Goal: Task Accomplishment & Management: Use online tool/utility

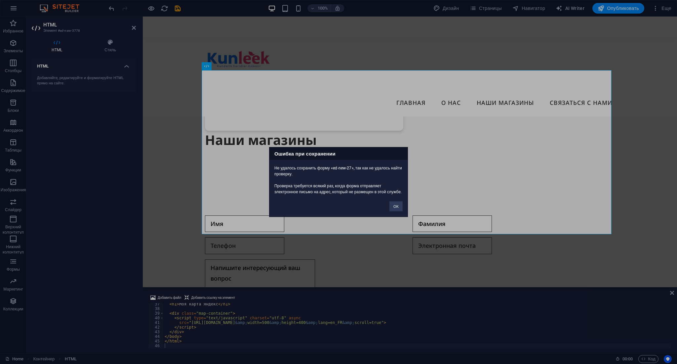
scroll to position [297, 0]
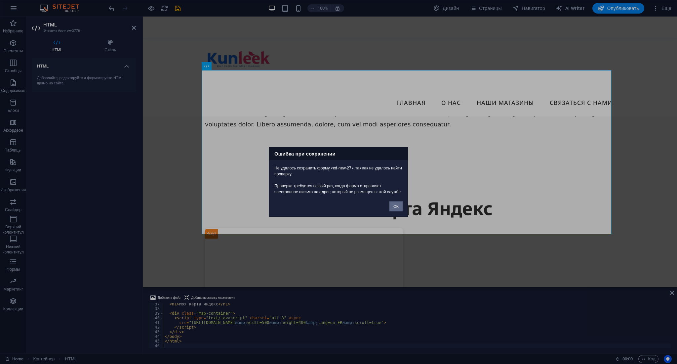
click at [396, 208] on button "OK" at bounding box center [396, 206] width 13 height 10
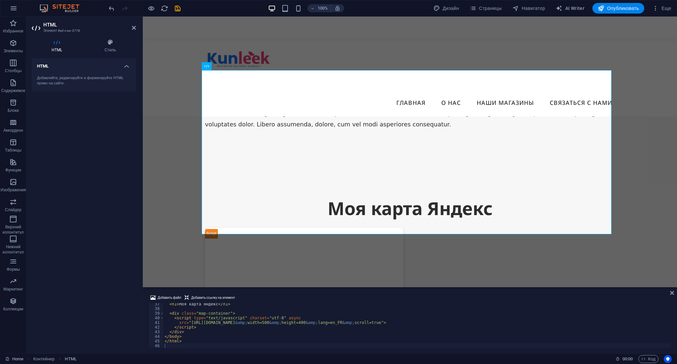
click at [316, 196] on div "Моя Яндекс карта Моя карта Яндекс" at bounding box center [410, 278] width 410 height 164
click at [392, 196] on div "Моя Яндекс карта Моя карта Яндекс" at bounding box center [410, 278] width 410 height 164
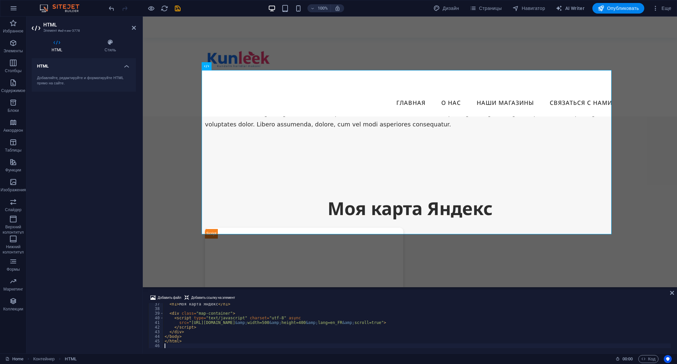
click at [672, 290] on icon at bounding box center [672, 292] width 4 height 5
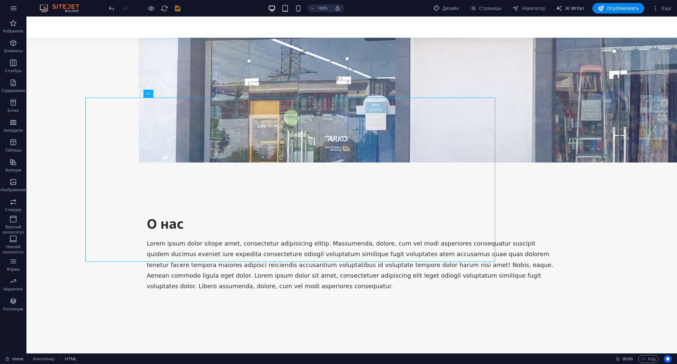
scroll to position [270, 0]
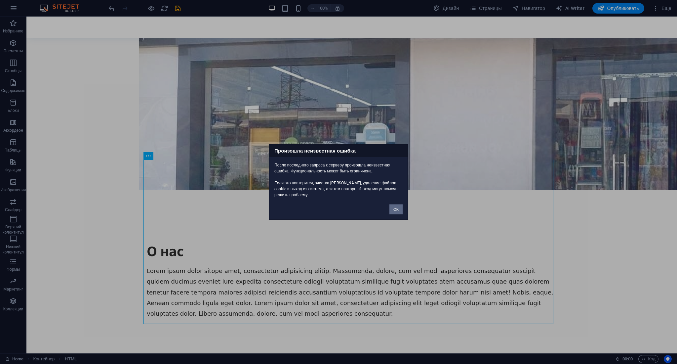
click at [396, 212] on button "OK" at bounding box center [396, 209] width 13 height 10
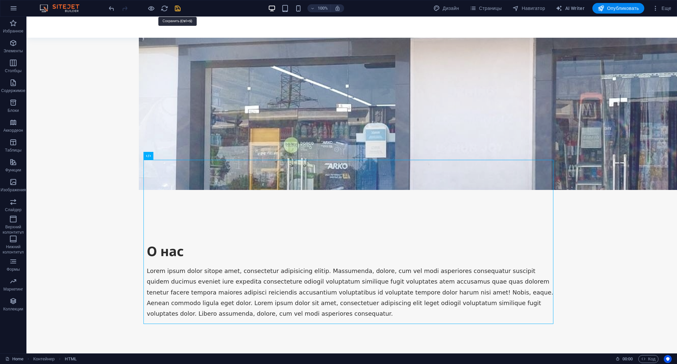
click at [180, 7] on icon "save" at bounding box center [178, 9] width 8 height 8
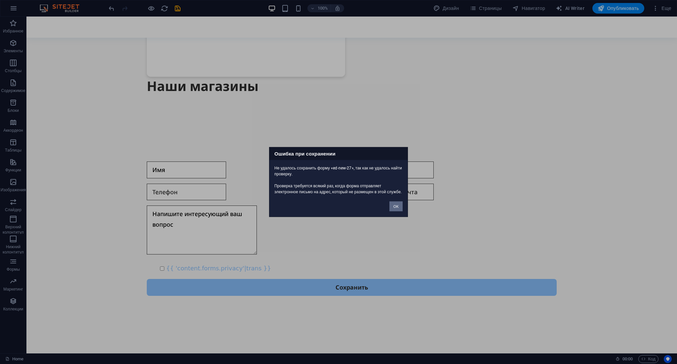
click at [400, 208] on button "OK" at bounding box center [396, 206] width 13 height 10
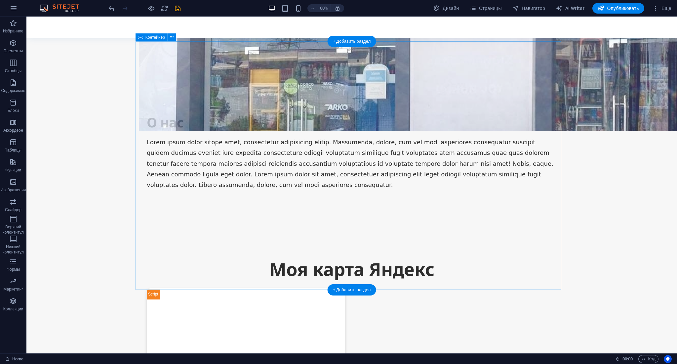
click at [454, 228] on div "Моя Яндекс карта Моя карта Яндекс Наши магазины" at bounding box center [352, 348] width 426 height 249
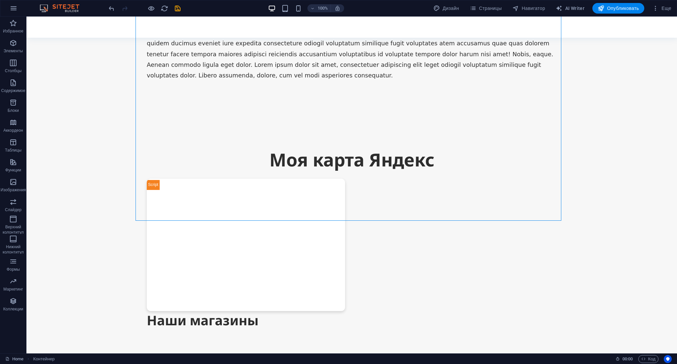
scroll to position [440, 0]
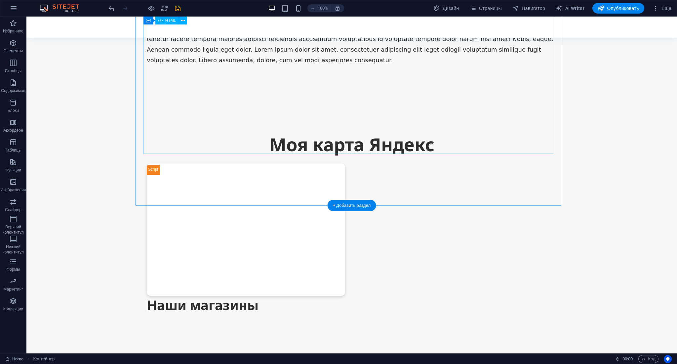
click at [284, 132] on div "Моя Яндекс карта Моя карта Яндекс" at bounding box center [352, 214] width 410 height 164
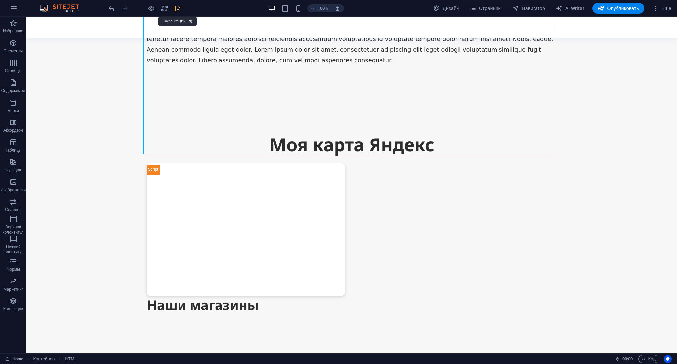
click at [178, 7] on icon "save" at bounding box center [178, 9] width 8 height 8
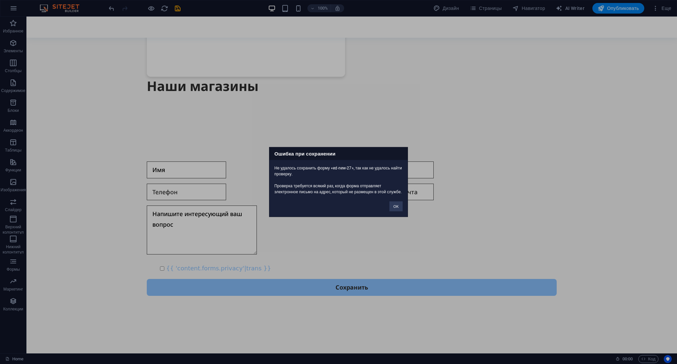
click at [395, 216] on div "Ошибка при сохранении Не удалось сохранить форму «ed-new-27», так как не удалос…" at bounding box center [338, 182] width 139 height 70
click at [395, 209] on button "OK" at bounding box center [396, 206] width 13 height 10
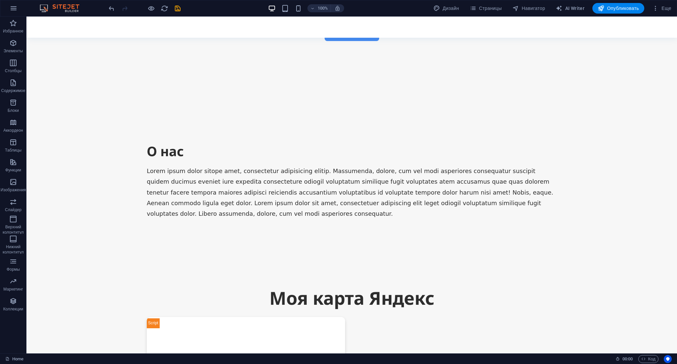
scroll to position [370, 0]
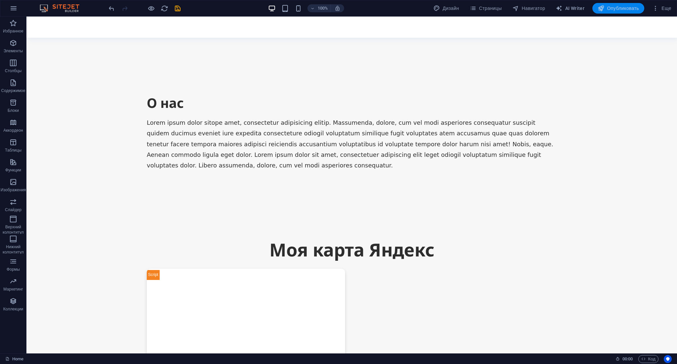
click at [618, 6] on span "Опубликовать" at bounding box center [618, 8] width 41 height 7
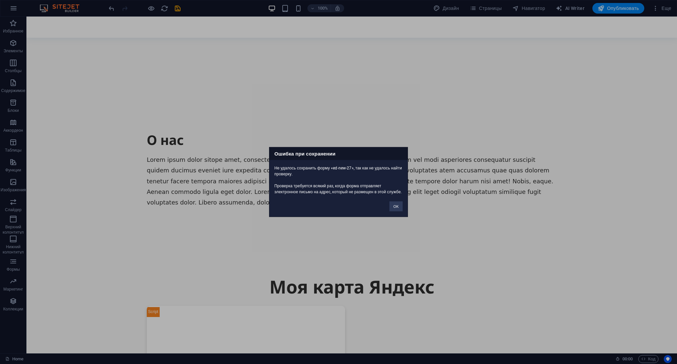
click at [393, 203] on div "OK" at bounding box center [396, 203] width 23 height 17
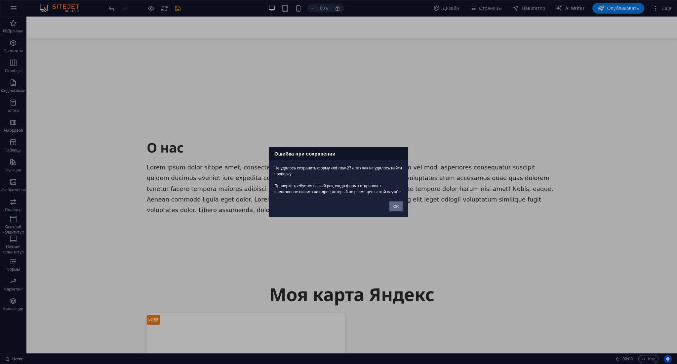
click at [395, 208] on button "OK" at bounding box center [396, 206] width 13 height 10
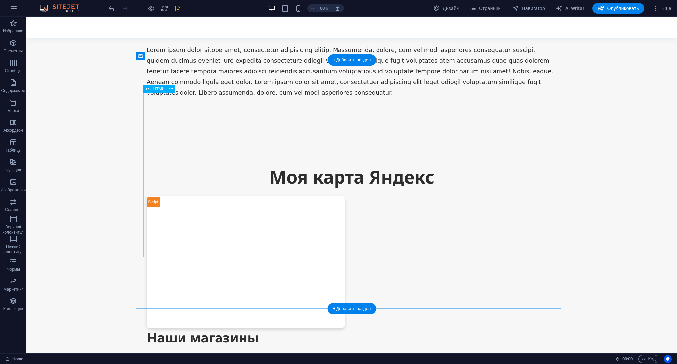
click at [225, 328] on div "Наши магазины" at bounding box center [352, 337] width 410 height 19
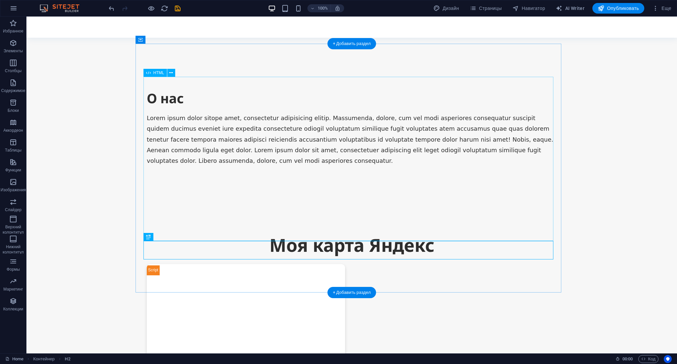
click at [224, 216] on div "Моя Яндекс карта Моя карта Яндекс Наши магазины" at bounding box center [352, 323] width 426 height 249
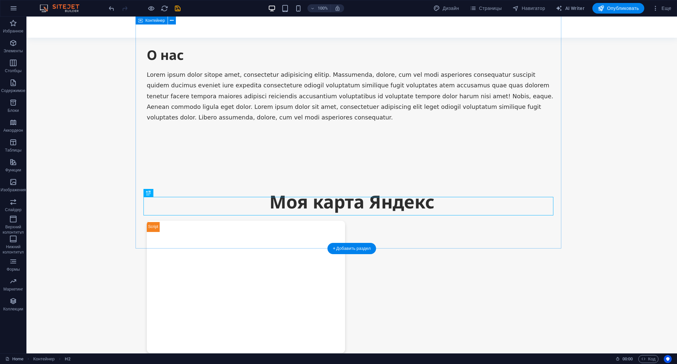
click at [224, 216] on div "Моя Яндекс карта Моя карта Яндекс" at bounding box center [352, 271] width 410 height 164
click at [147, 216] on div "Моя Яндекс карта Моя карта Яндекс" at bounding box center [352, 271] width 410 height 164
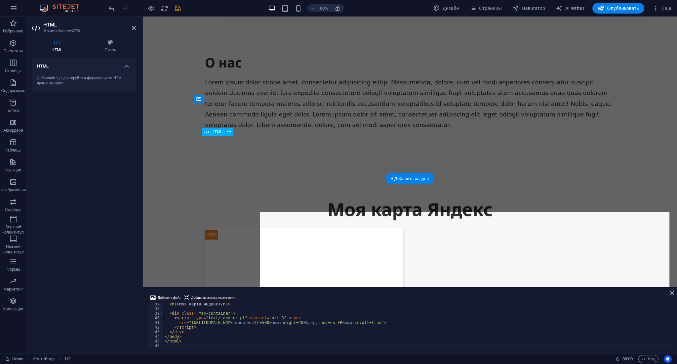
scroll to position [231, 0]
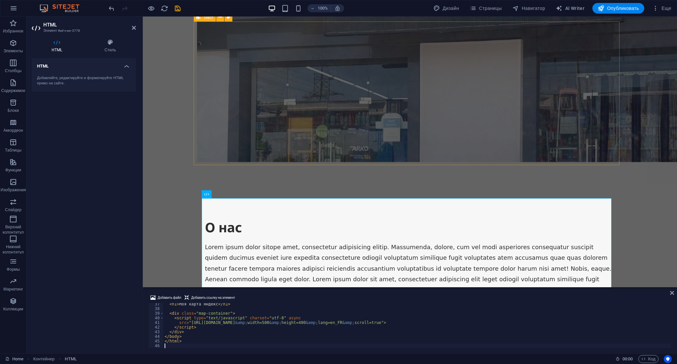
click at [584, 185] on div "О нас Lorem ipsum dolor sitope amet, consectetur adipisicing elitip. Massumenda…" at bounding box center [410, 257] width 426 height 144
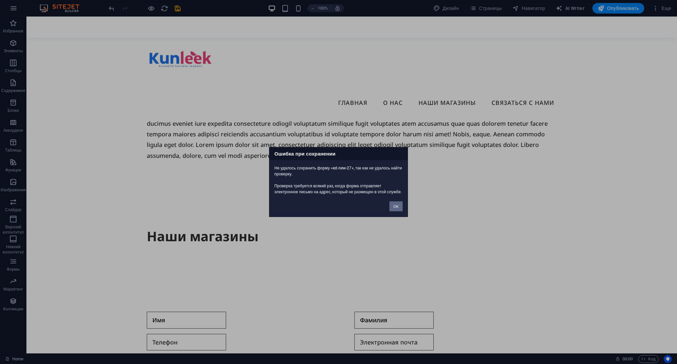
scroll to position [269, 0]
drag, startPoint x: 398, startPoint y: 207, endPoint x: 366, endPoint y: 194, distance: 34.4
click at [398, 207] on button "OK" at bounding box center [396, 206] width 13 height 10
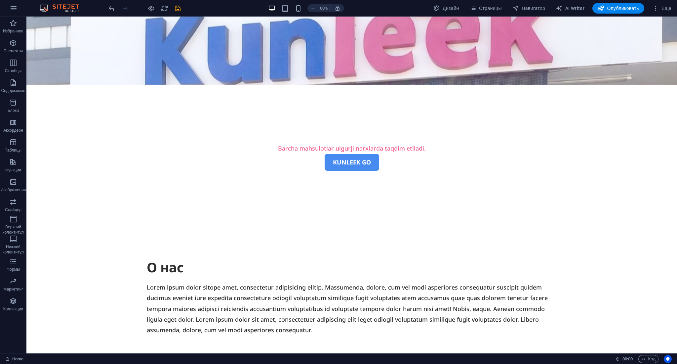
scroll to position [180, 0]
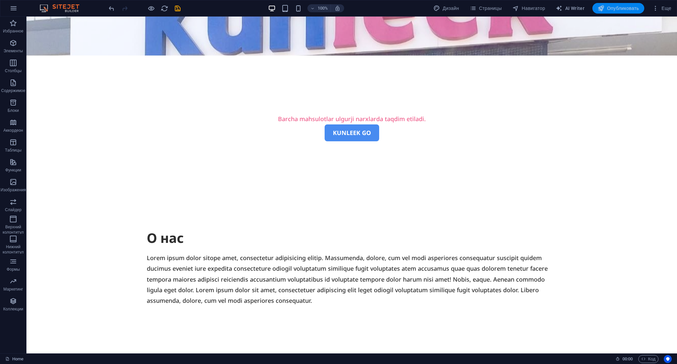
click at [634, 11] on span "Опубликовать" at bounding box center [618, 8] width 41 height 7
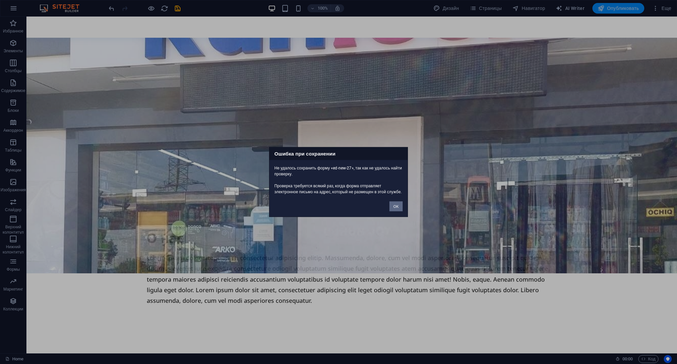
scroll to position [482, 0]
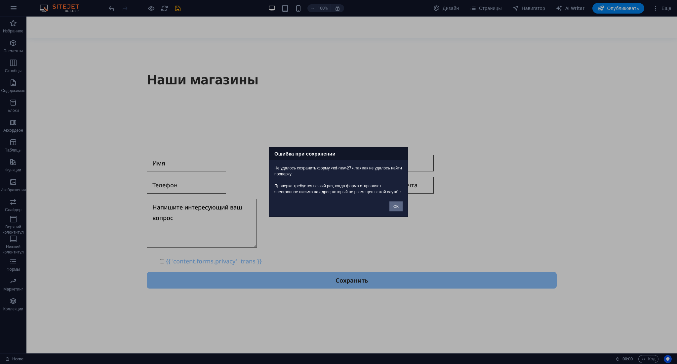
click at [391, 209] on button "OK" at bounding box center [396, 206] width 13 height 10
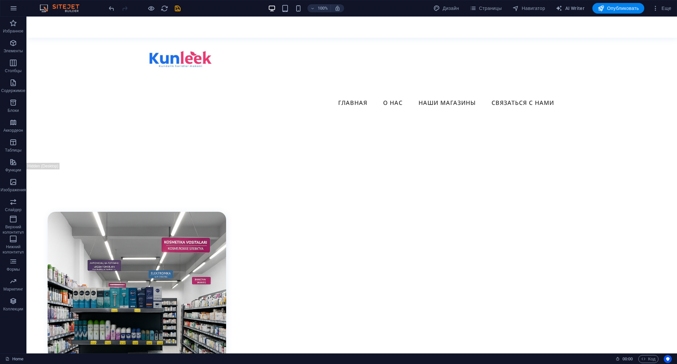
scroll to position [804, 0]
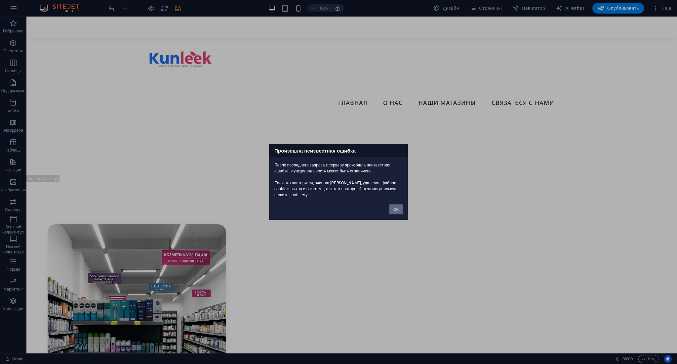
click at [399, 207] on button "OK" at bounding box center [396, 209] width 13 height 10
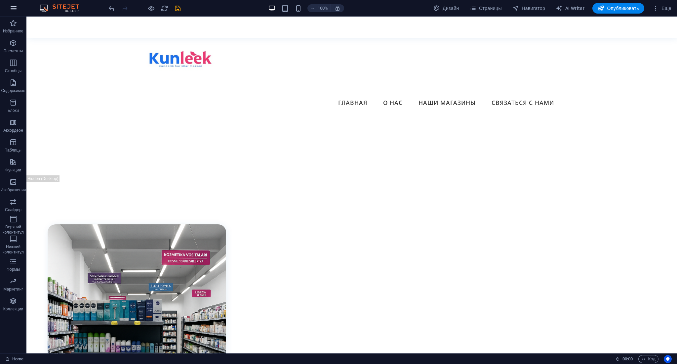
click at [15, 10] on icon "button" at bounding box center [14, 8] width 8 height 8
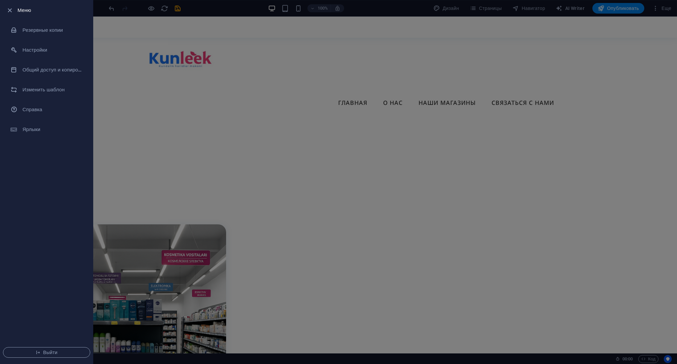
click at [15, 10] on div at bounding box center [12, 10] width 12 height 8
click at [11, 8] on icon "button" at bounding box center [10, 11] width 8 height 8
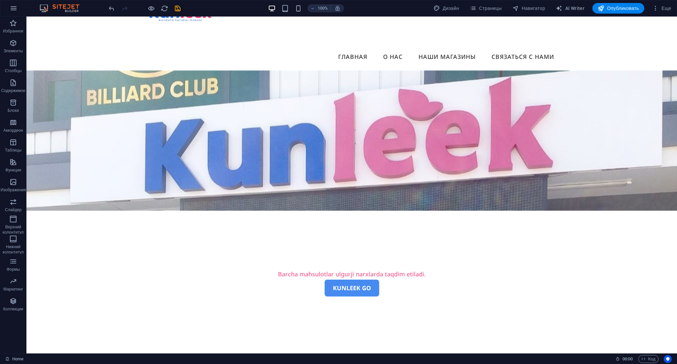
scroll to position [0, 0]
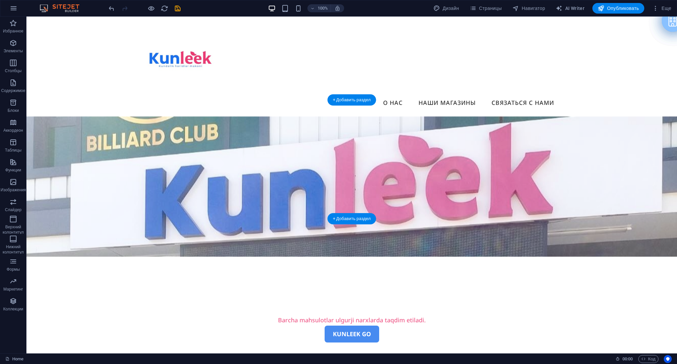
click at [567, 166] on figure at bounding box center [351, 186] width 651 height 140
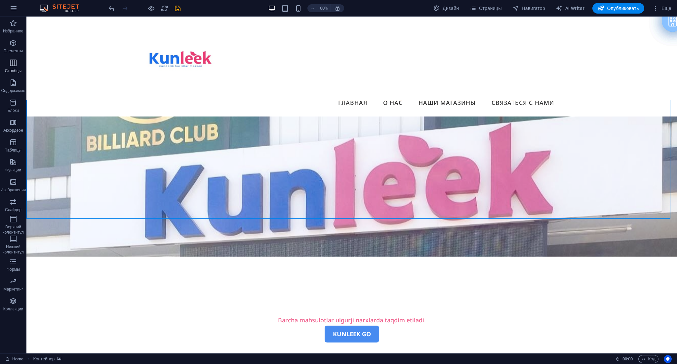
click at [20, 65] on span "Столбцы" at bounding box center [13, 67] width 26 height 16
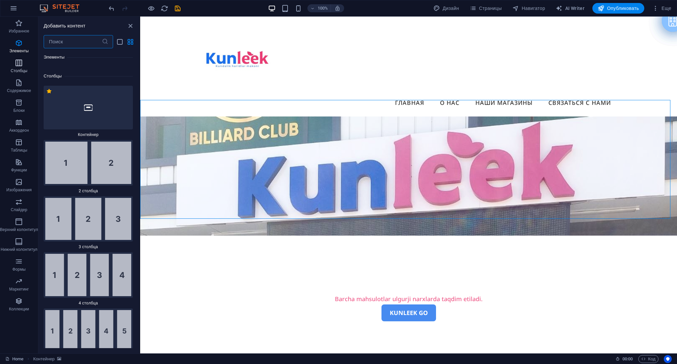
scroll to position [450, 0]
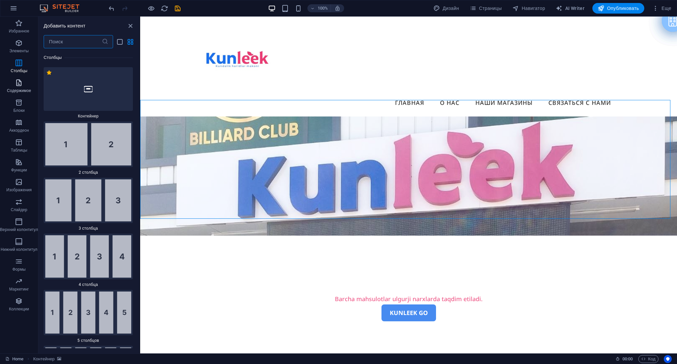
click at [22, 90] on p "Содержимое" at bounding box center [19, 90] width 24 height 5
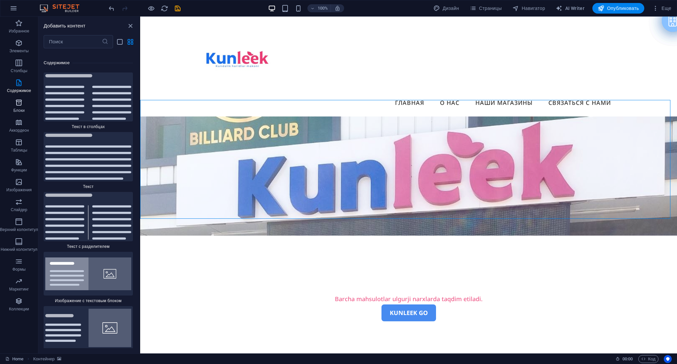
click at [20, 105] on icon "button" at bounding box center [19, 103] width 8 height 8
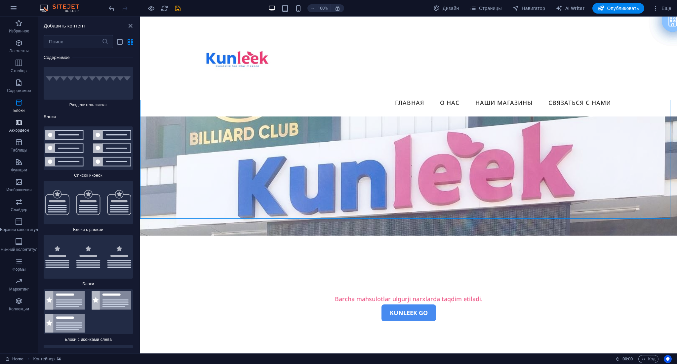
scroll to position [3543, 0]
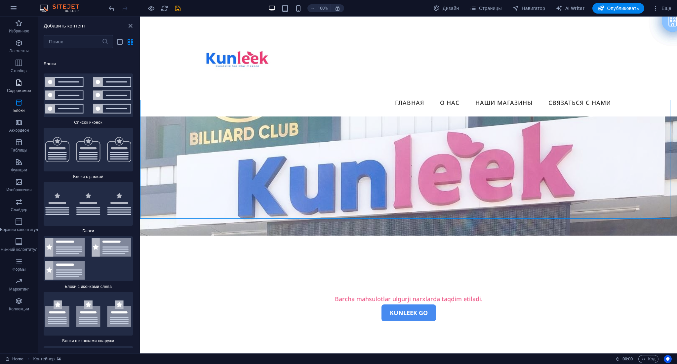
click at [23, 86] on span "Содержимое" at bounding box center [19, 87] width 38 height 16
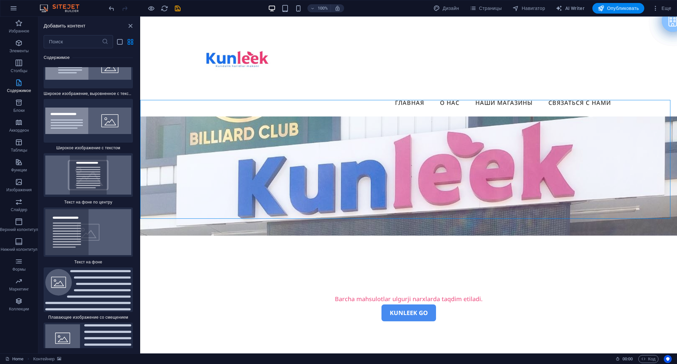
scroll to position [2231, 0]
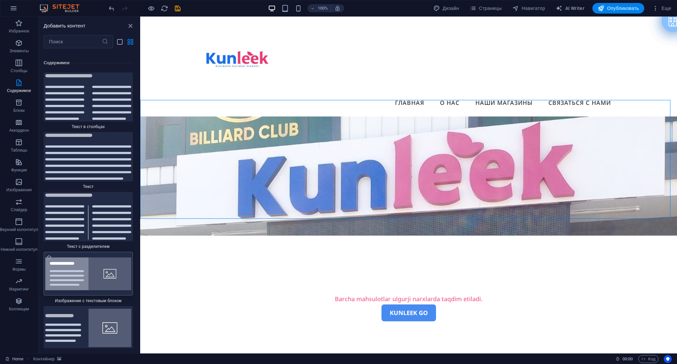
click at [97, 270] on img at bounding box center [88, 273] width 86 height 33
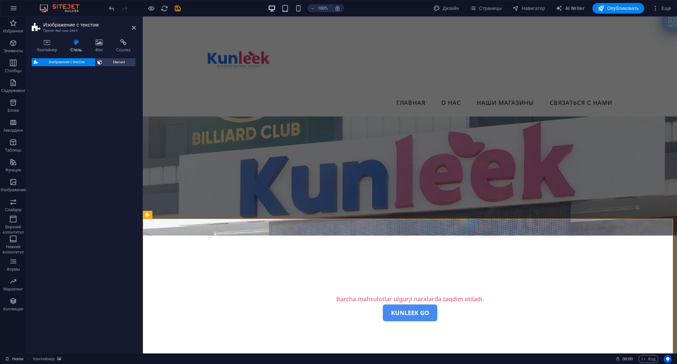
select select "rem"
select select "px"
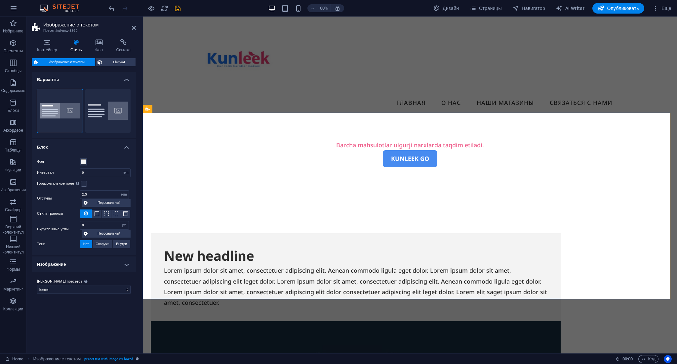
scroll to position [79, 0]
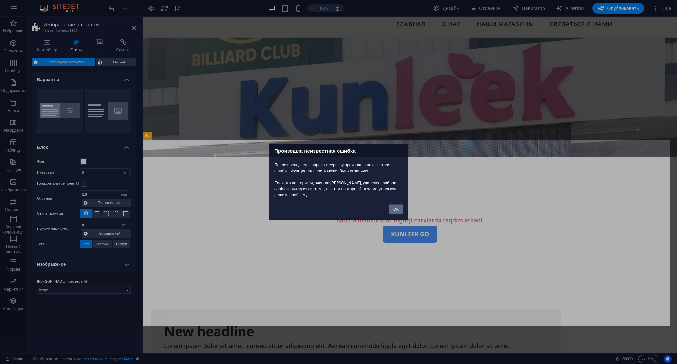
click at [397, 211] on button "OK" at bounding box center [396, 209] width 13 height 10
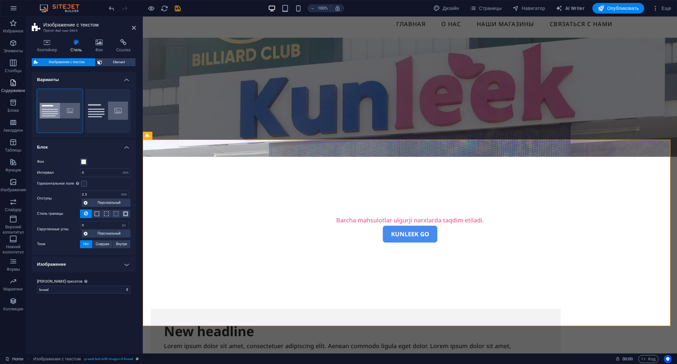
click at [14, 90] on p "Содержимое" at bounding box center [13, 90] width 24 height 5
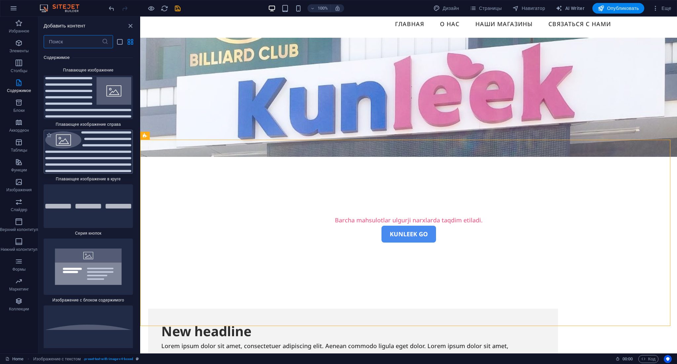
scroll to position [2892, 0]
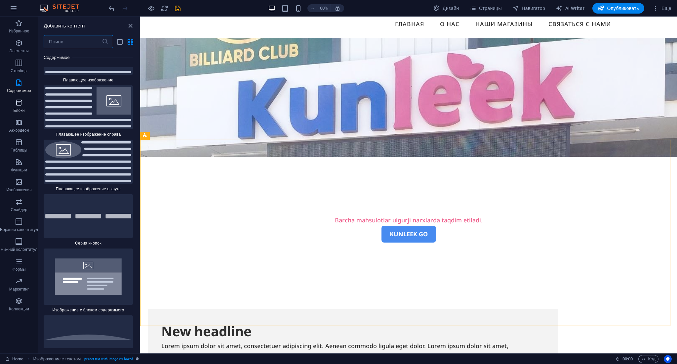
click at [17, 102] on icon "button" at bounding box center [19, 103] width 8 height 8
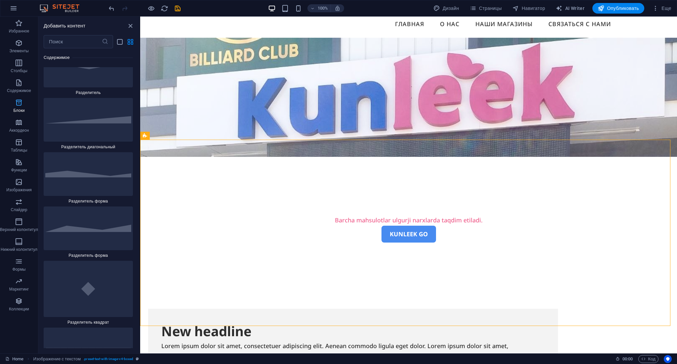
scroll to position [3543, 0]
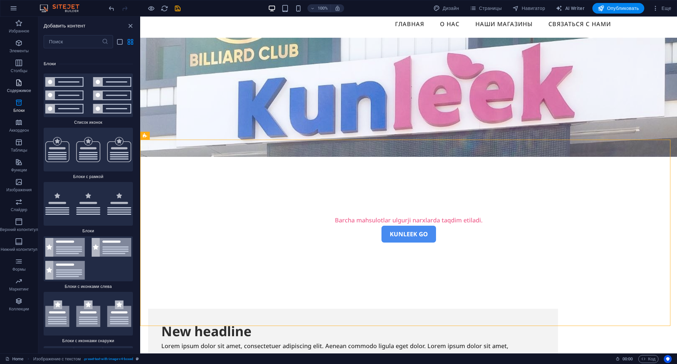
click at [13, 92] on p "Содержимое" at bounding box center [19, 90] width 24 height 5
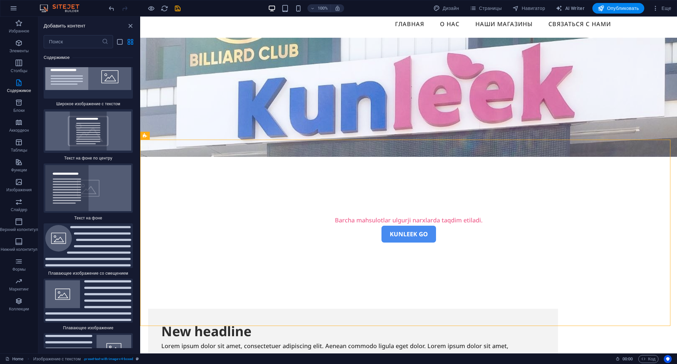
scroll to position [2630, 0]
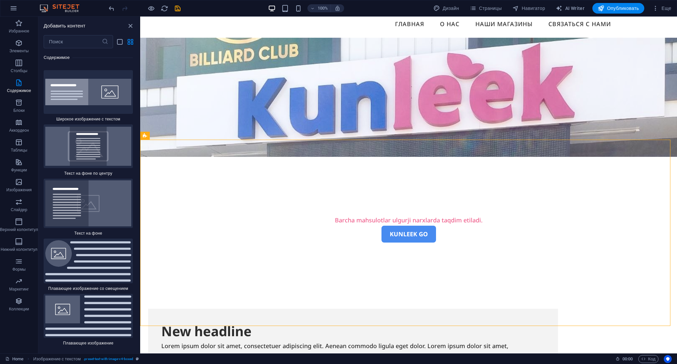
drag, startPoint x: 139, startPoint y: 102, endPoint x: 8, endPoint y: 94, distance: 131.2
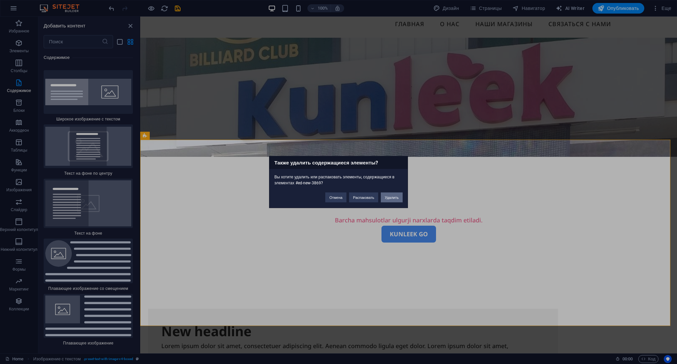
click at [395, 195] on button "Удалить" at bounding box center [392, 197] width 22 height 10
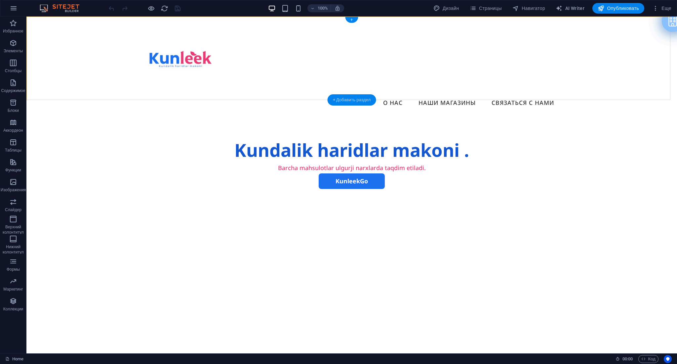
click at [329, 98] on div "+ Добавить раздел" at bounding box center [352, 99] width 49 height 11
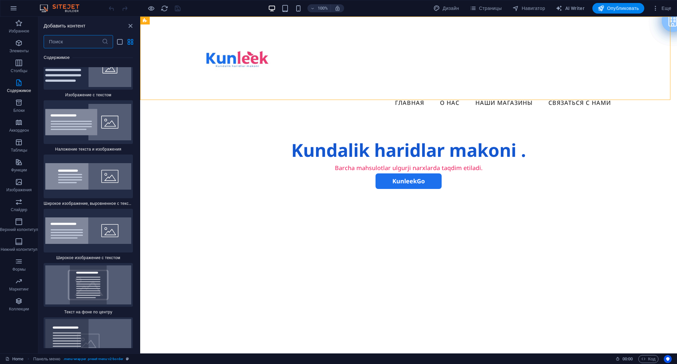
scroll to position [2553, 0]
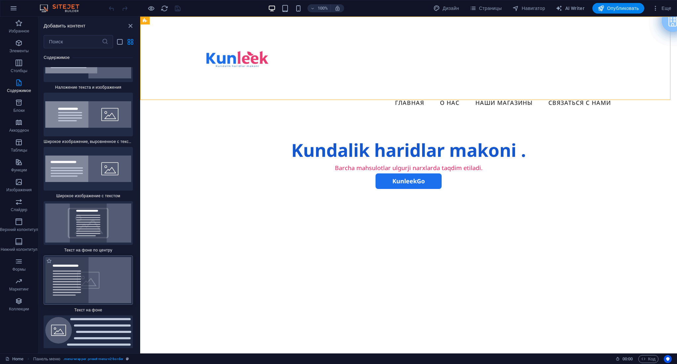
click at [106, 281] on img at bounding box center [88, 280] width 86 height 46
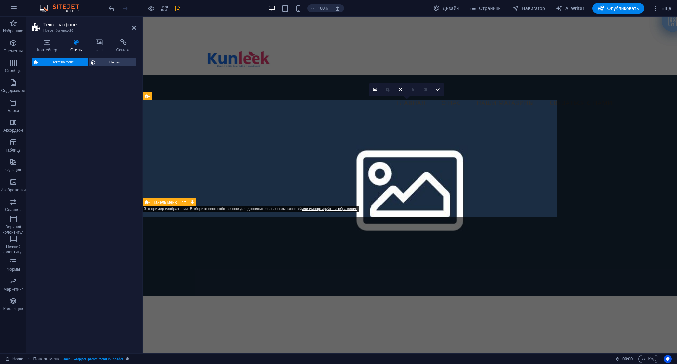
select select "%"
select select "rem"
select select "px"
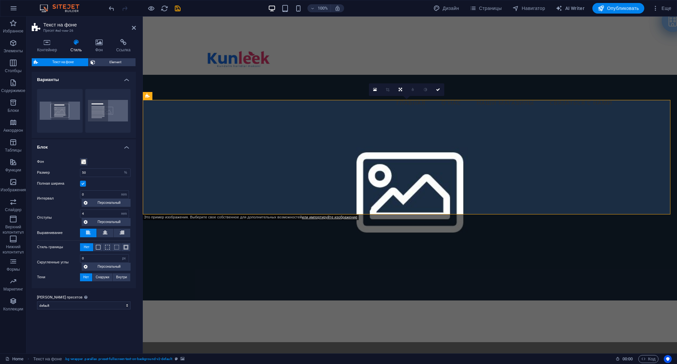
click at [494, 175] on figure at bounding box center [410, 188] width 534 height 226
click at [602, 81] on div "Menu Главная О нас Наши магазины Связаться с нами" at bounding box center [410, 67] width 534 height 100
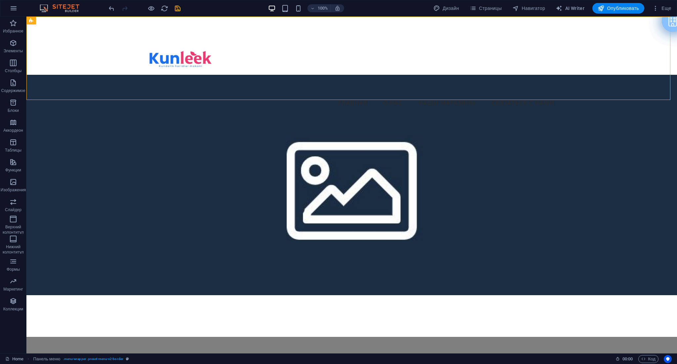
click at [487, 164] on figure at bounding box center [351, 185] width 651 height 220
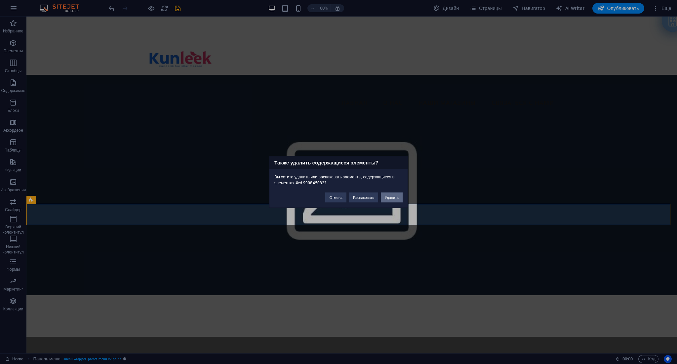
click at [388, 193] on button "Удалить" at bounding box center [392, 197] width 22 height 10
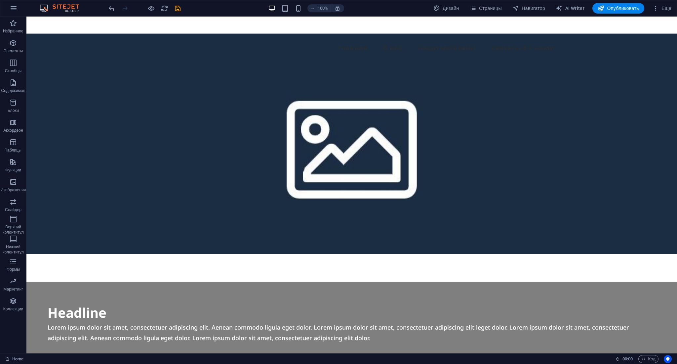
scroll to position [27, 0]
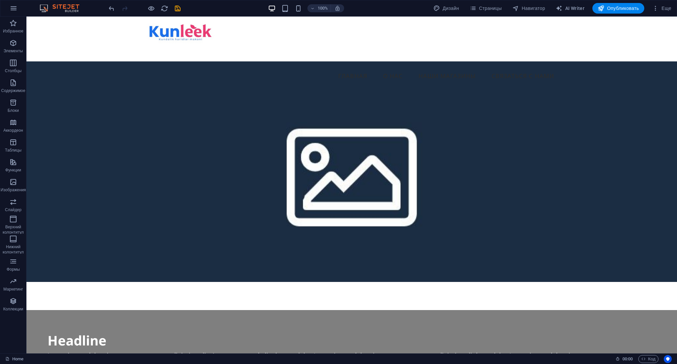
click at [506, 111] on figure at bounding box center [351, 171] width 651 height 220
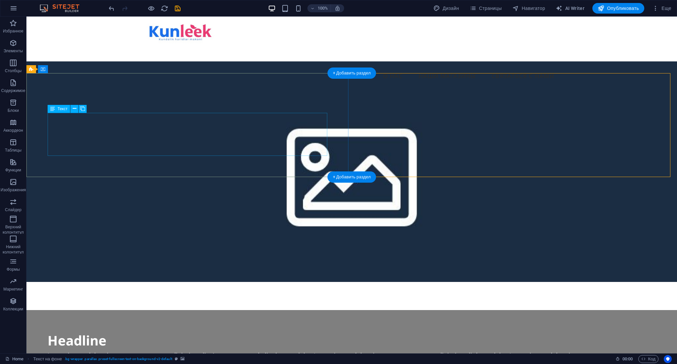
click at [246, 350] on div "Lorem ipsum dolor sit amet, consectetuer adipiscing elit. Aenean commodo ligula…" at bounding box center [352, 360] width 608 height 21
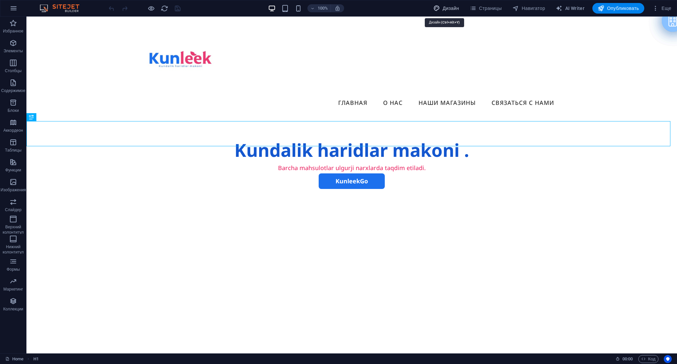
click at [441, 6] on span "Дизайн" at bounding box center [447, 8] width 26 height 7
select select "px"
select select "500"
select select "px"
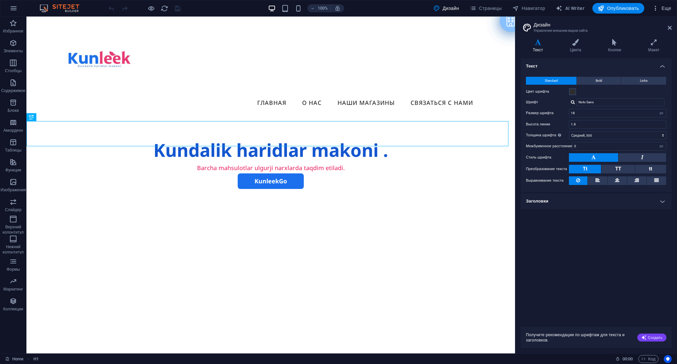
click at [669, 7] on span "Еще" at bounding box center [661, 8] width 19 height 7
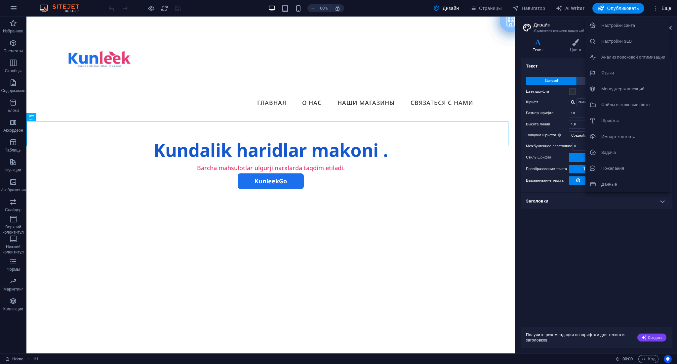
click at [57, 9] on div at bounding box center [338, 182] width 677 height 364
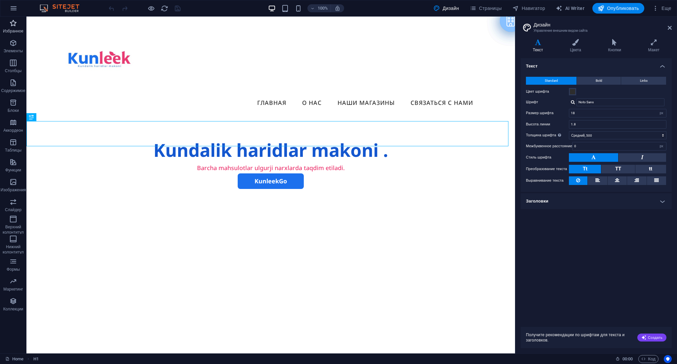
click at [17, 22] on span "Избранное" at bounding box center [13, 27] width 26 height 16
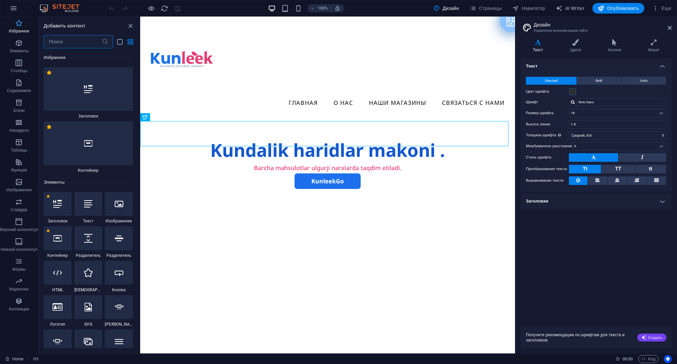
click at [17, 22] on icon "button" at bounding box center [19, 23] width 8 height 8
click at [16, 12] on icon "button" at bounding box center [14, 8] width 8 height 8
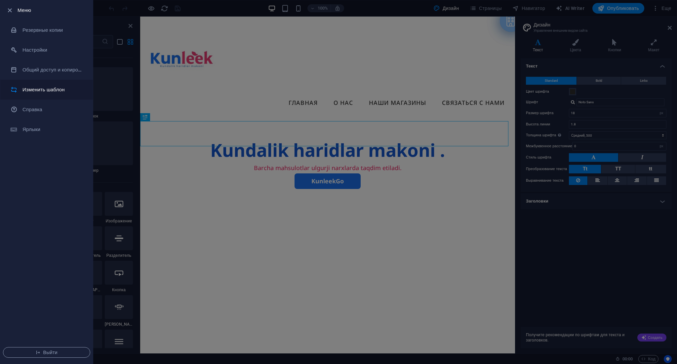
click at [65, 92] on h6 "Изменить шаблон" at bounding box center [52, 90] width 61 height 8
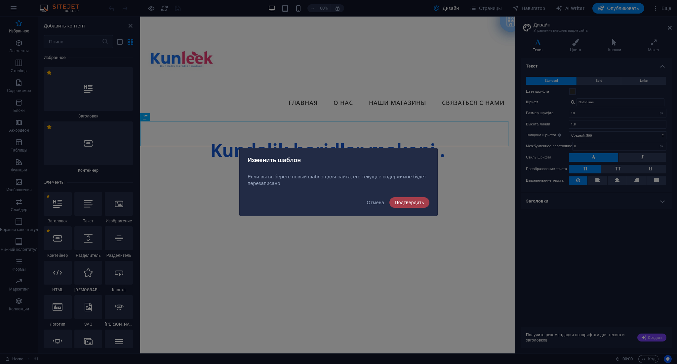
click at [415, 204] on span "Подтвердить" at bounding box center [409, 202] width 29 height 5
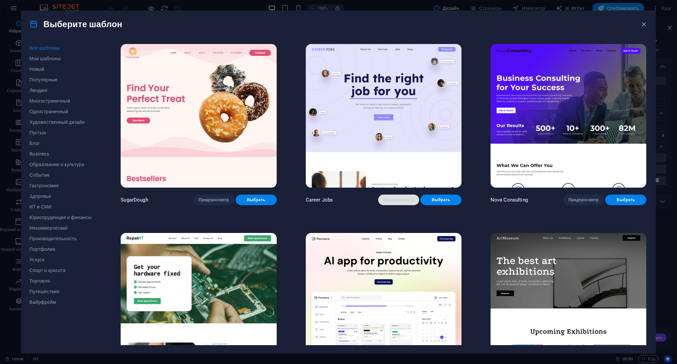
click at [393, 198] on span "Предпросмотр" at bounding box center [399, 199] width 30 height 5
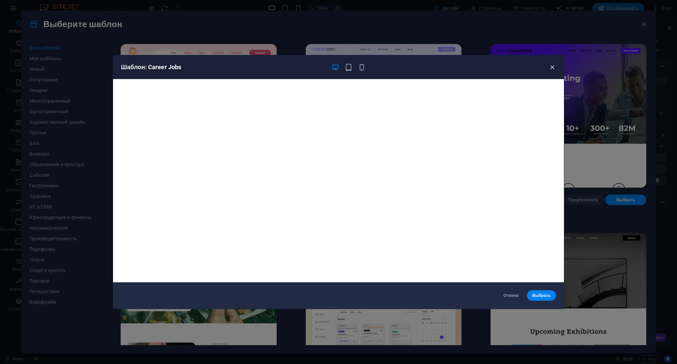
click at [550, 65] on icon "button" at bounding box center [553, 67] width 8 height 8
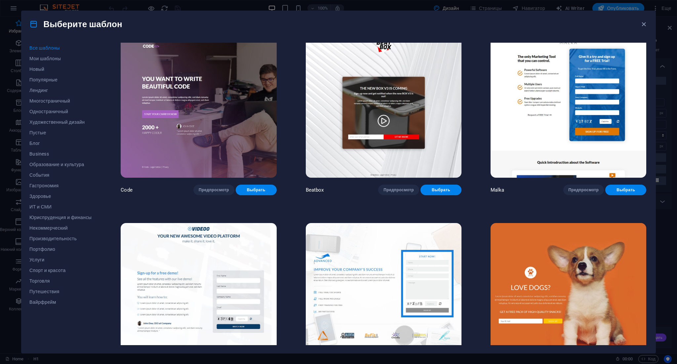
scroll to position [8888, 0]
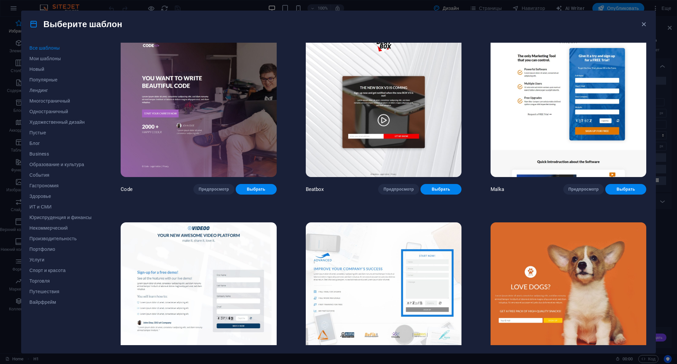
click at [373, 238] on img at bounding box center [384, 294] width 156 height 144
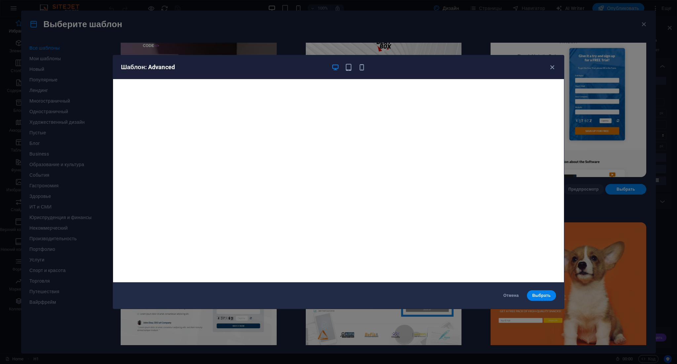
scroll to position [1, 0]
click at [552, 68] on icon "button" at bounding box center [553, 67] width 8 height 8
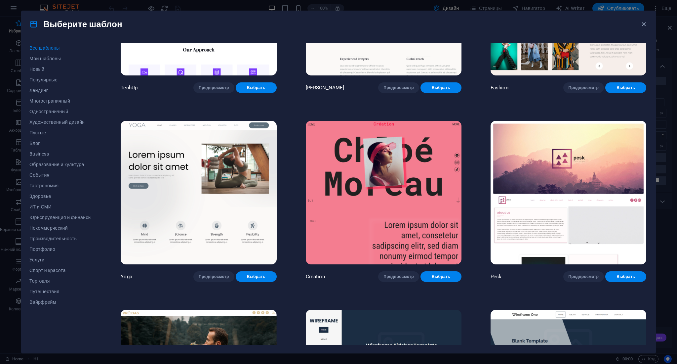
scroll to position [2954, 0]
